Goal: Task Accomplishment & Management: Manage account settings

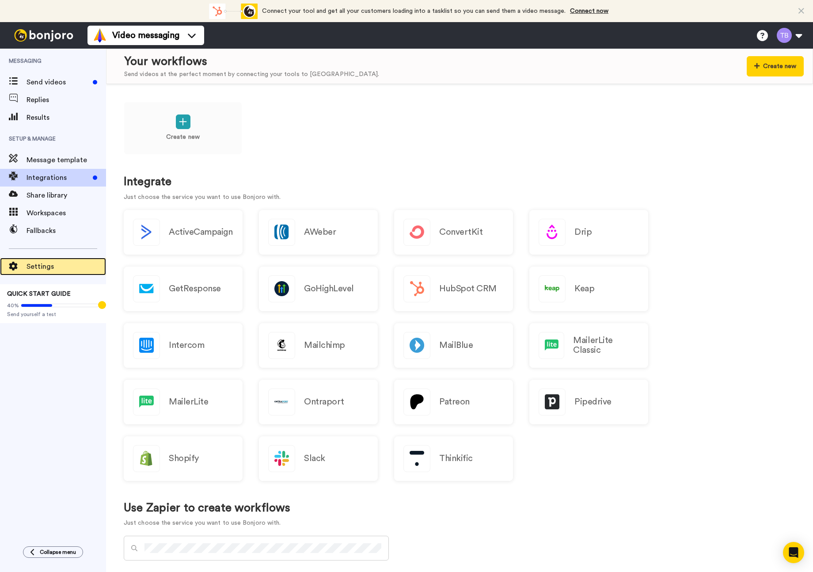
click at [49, 270] on span "Settings" at bounding box center [67, 266] width 80 height 11
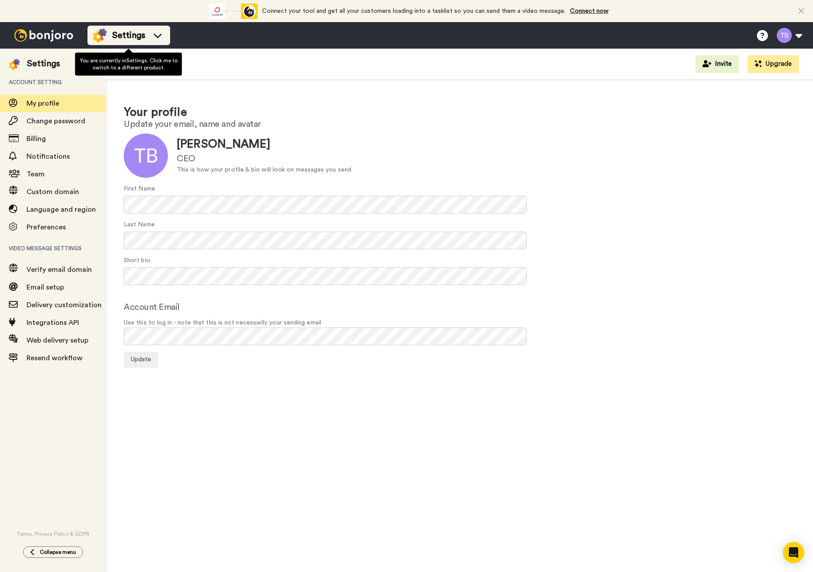
click at [136, 36] on span "Settings" at bounding box center [128, 35] width 33 height 12
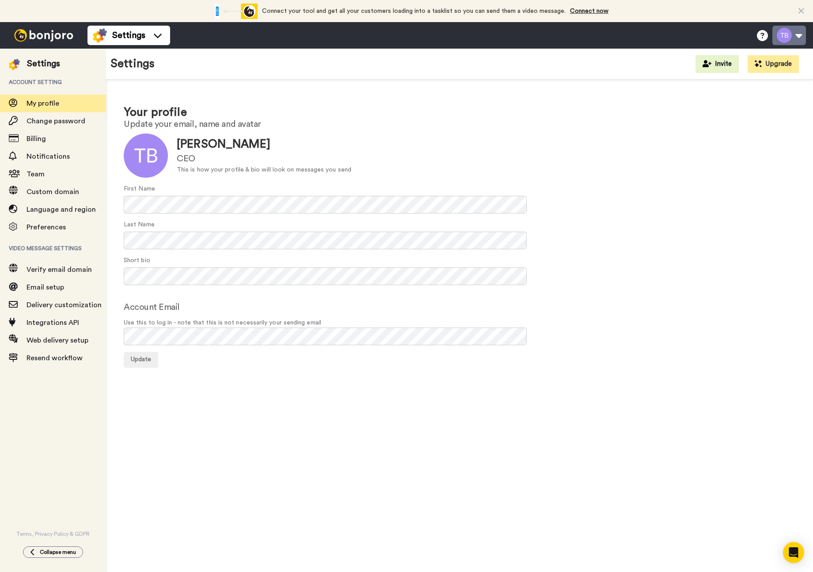
click at [784, 30] on button at bounding box center [789, 35] width 34 height 19
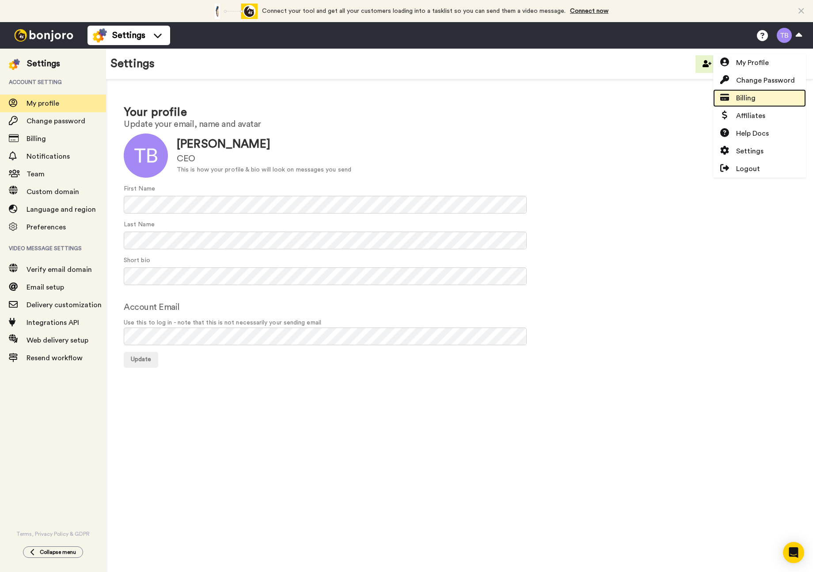
click at [755, 101] on span "Billing" at bounding box center [745, 98] width 19 height 11
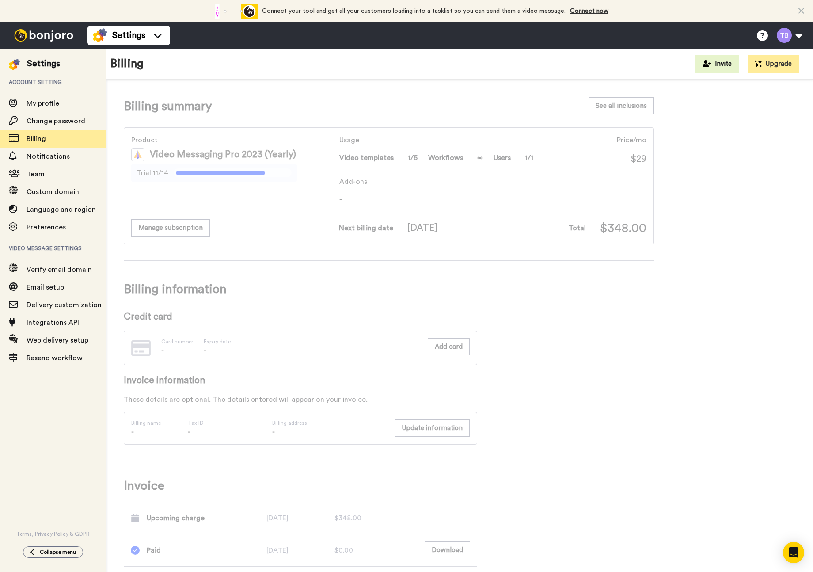
click at [357, 231] on span "Next billing date" at bounding box center [366, 228] width 54 height 11
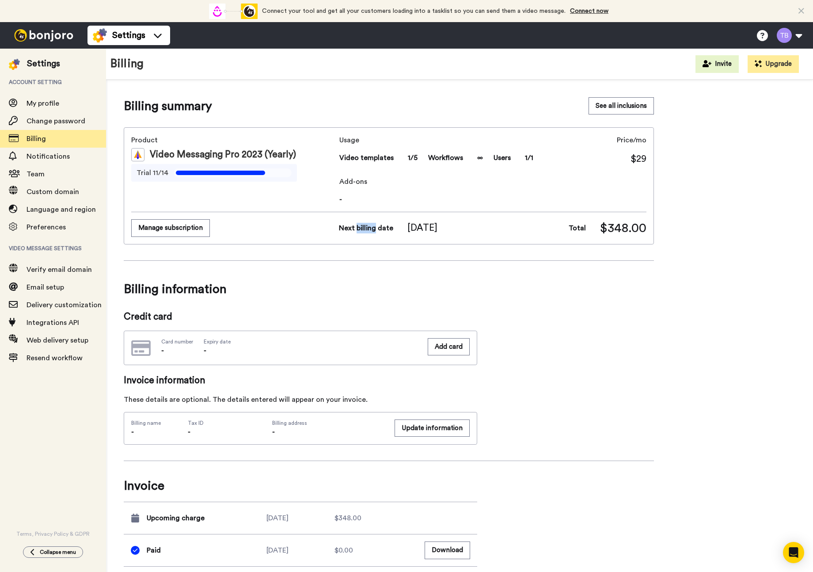
click at [357, 231] on span "Next billing date" at bounding box center [366, 228] width 54 height 11
click at [290, 236] on div "Manage subscription" at bounding box center [231, 227] width 201 height 17
click at [172, 234] on button "Manage subscription" at bounding box center [170, 227] width 79 height 17
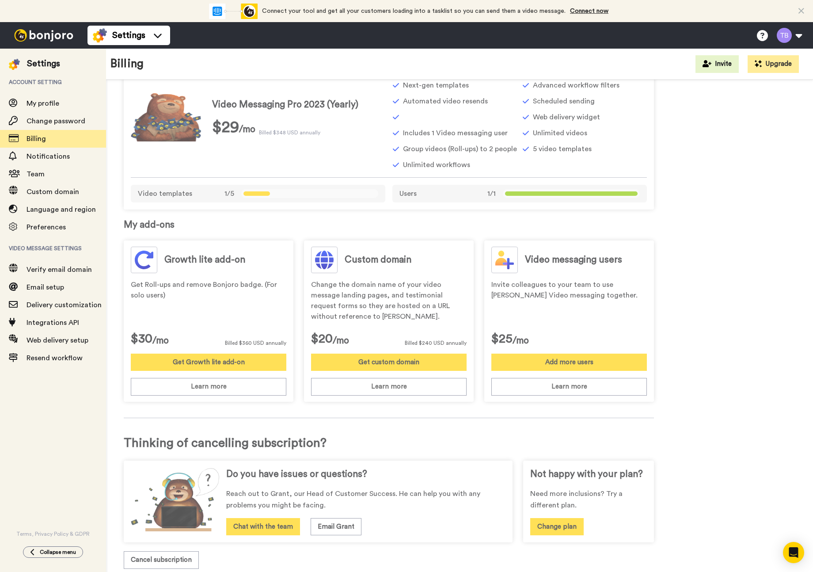
scroll to position [115, 0]
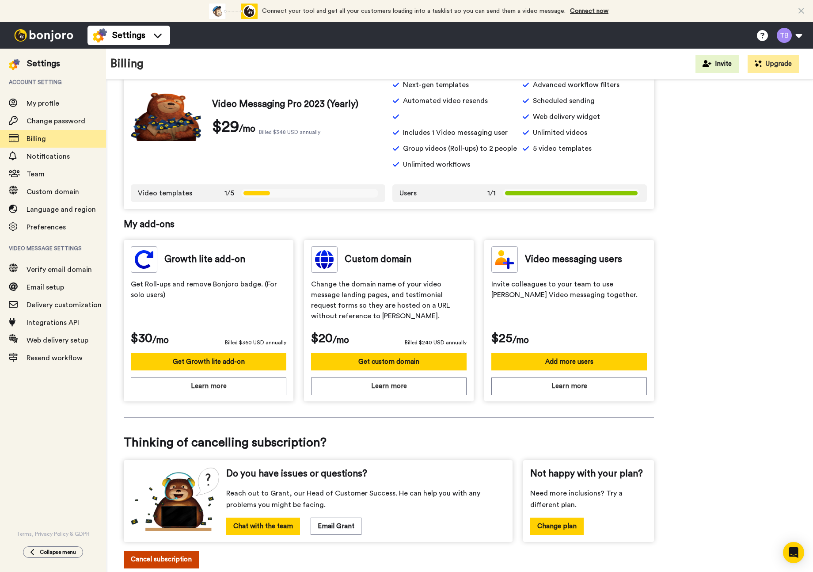
click at [184, 559] on button "Cancel subscription" at bounding box center [161, 559] width 75 height 17
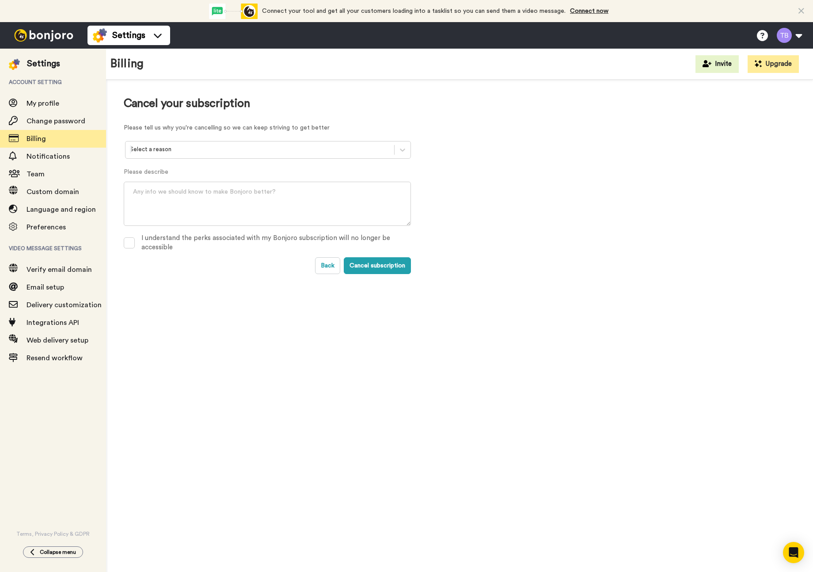
click at [230, 139] on div "Cancel your subscription Please tell us why you're cancelling so we can keep st…" at bounding box center [267, 185] width 287 height 177
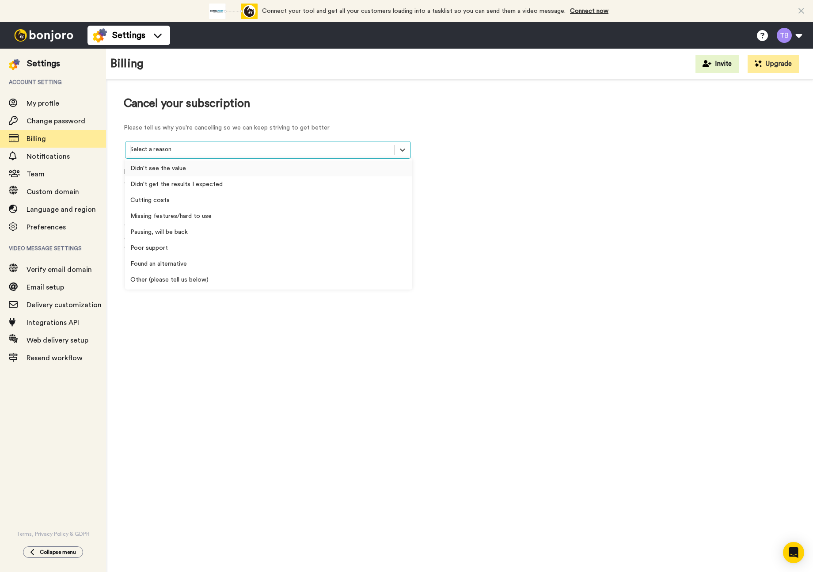
click at [230, 156] on div "Select a reason" at bounding box center [268, 150] width 286 height 18
click at [221, 172] on div "Didn't see the value" at bounding box center [268, 168] width 287 height 16
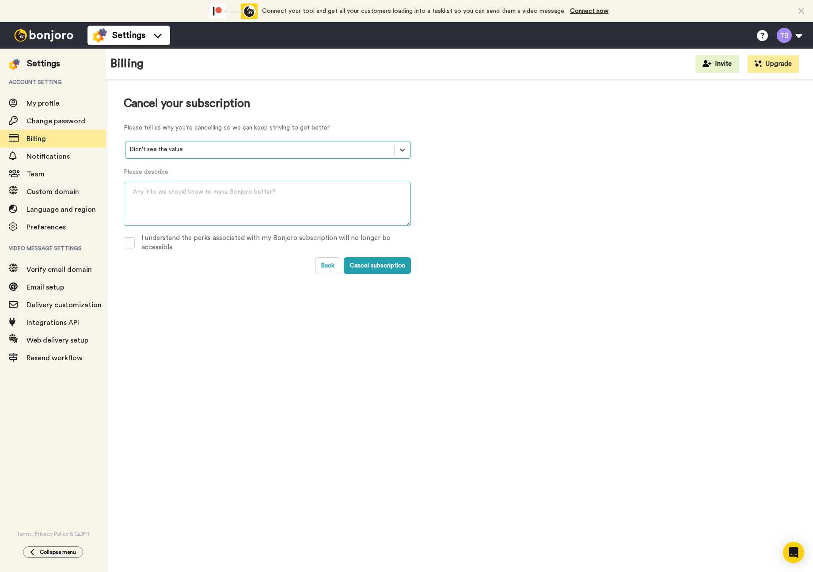
click at [213, 192] on textarea at bounding box center [267, 204] width 287 height 44
type textarea "......"
click at [327, 236] on div "I understand the perks associated with my Bonjoro subscription will no longer b…" at bounding box center [276, 242] width 270 height 19
click at [368, 268] on button "Cancel subscription" at bounding box center [377, 265] width 67 height 17
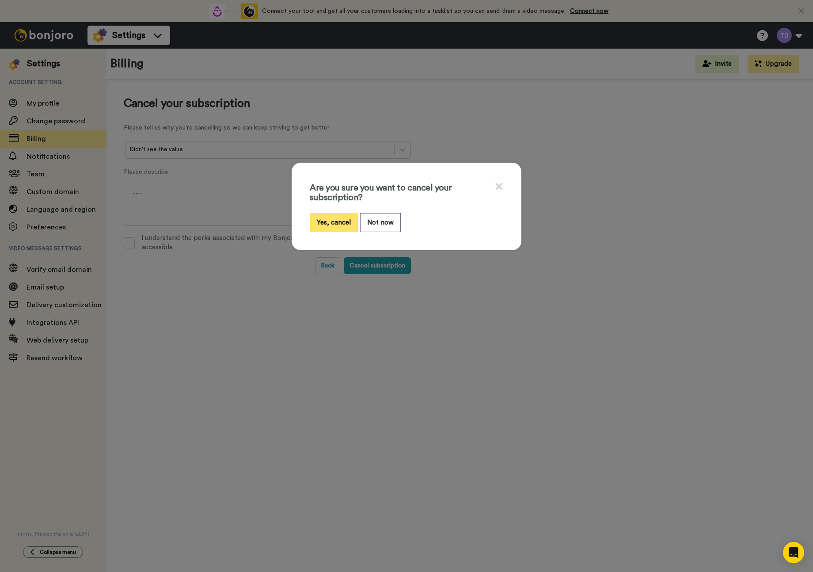
click at [332, 221] on button "Yes, cancel" at bounding box center [334, 222] width 48 height 19
